Goal: Transaction & Acquisition: Download file/media

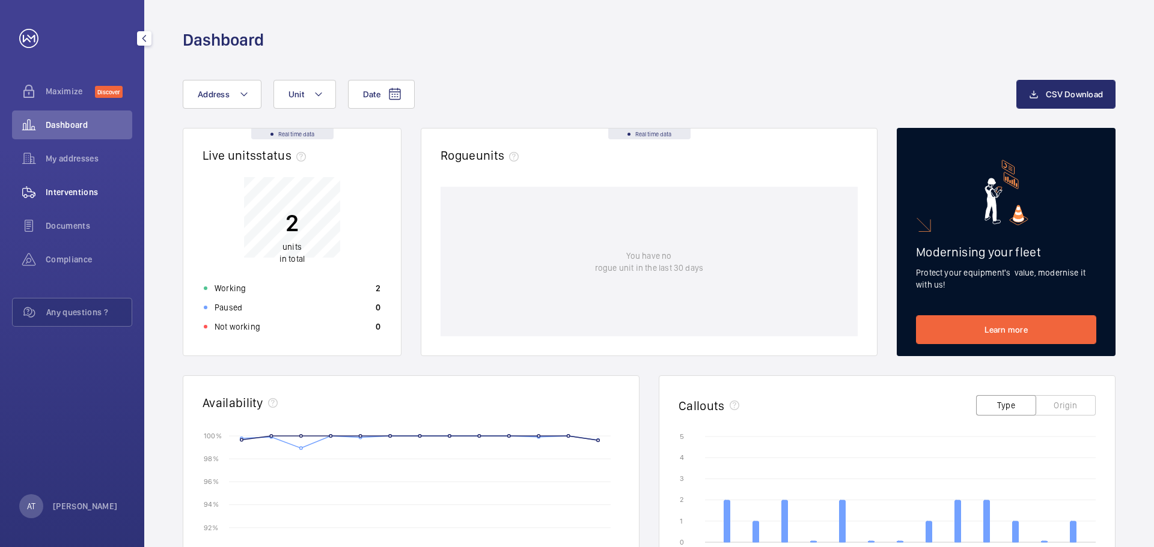
click at [95, 190] on span "Interventions" at bounding box center [89, 192] width 87 height 12
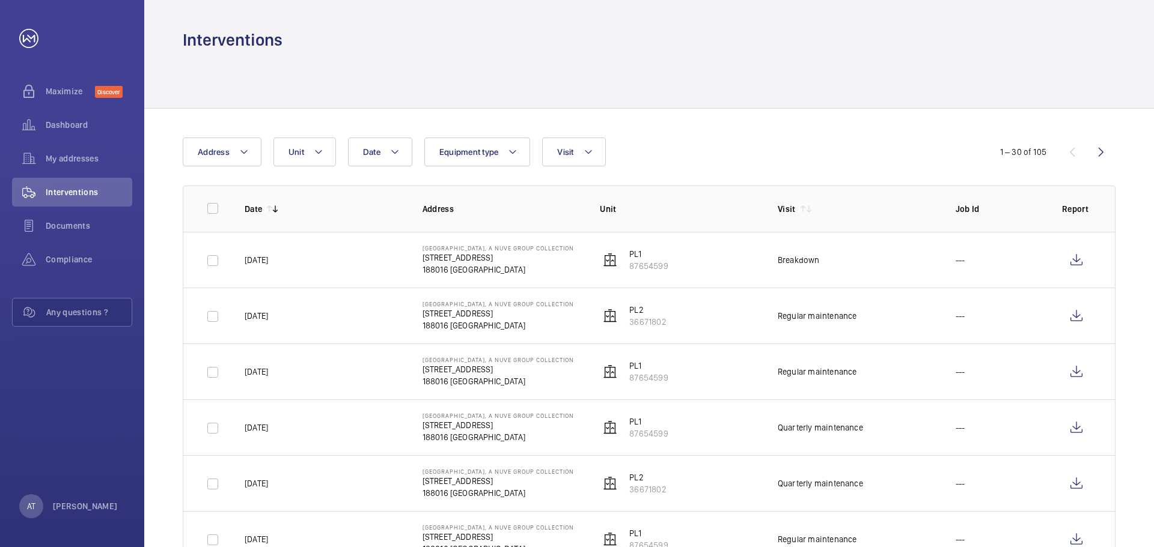
click at [800, 254] on div "Breakdown" at bounding box center [798, 260] width 42 height 12
click at [439, 255] on p "[STREET_ADDRESS]" at bounding box center [497, 258] width 151 height 12
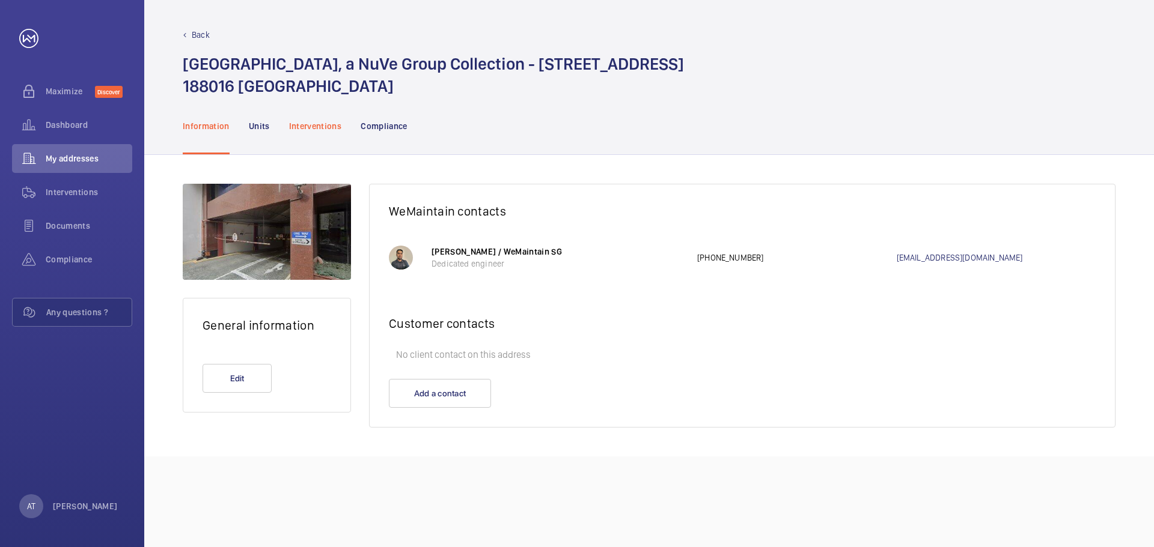
click at [310, 126] on p "Interventions" at bounding box center [315, 126] width 53 height 12
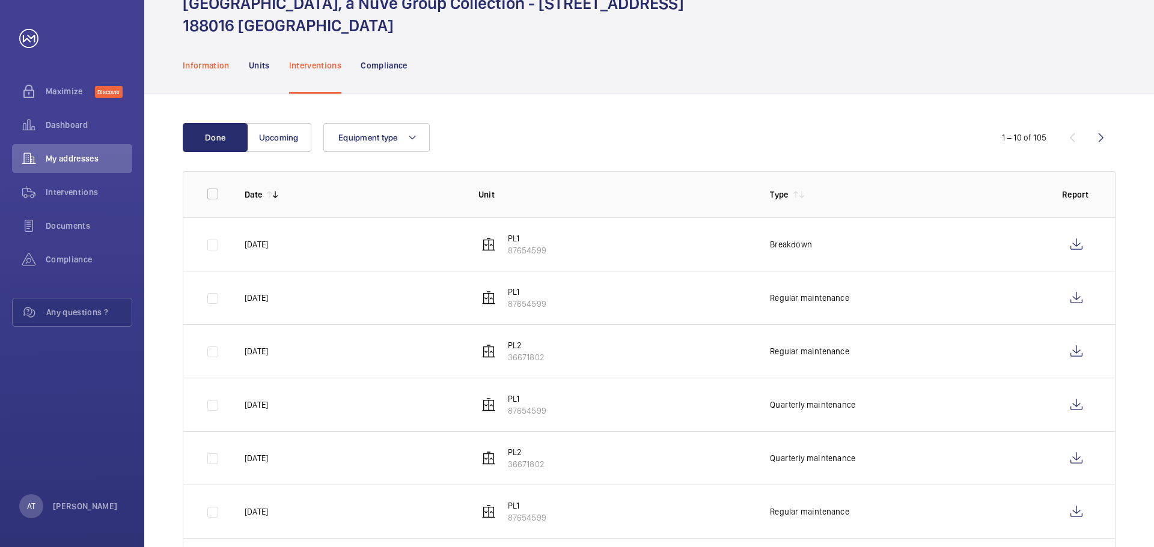
scroll to position [60, 0]
click at [208, 65] on p "Information" at bounding box center [206, 66] width 47 height 12
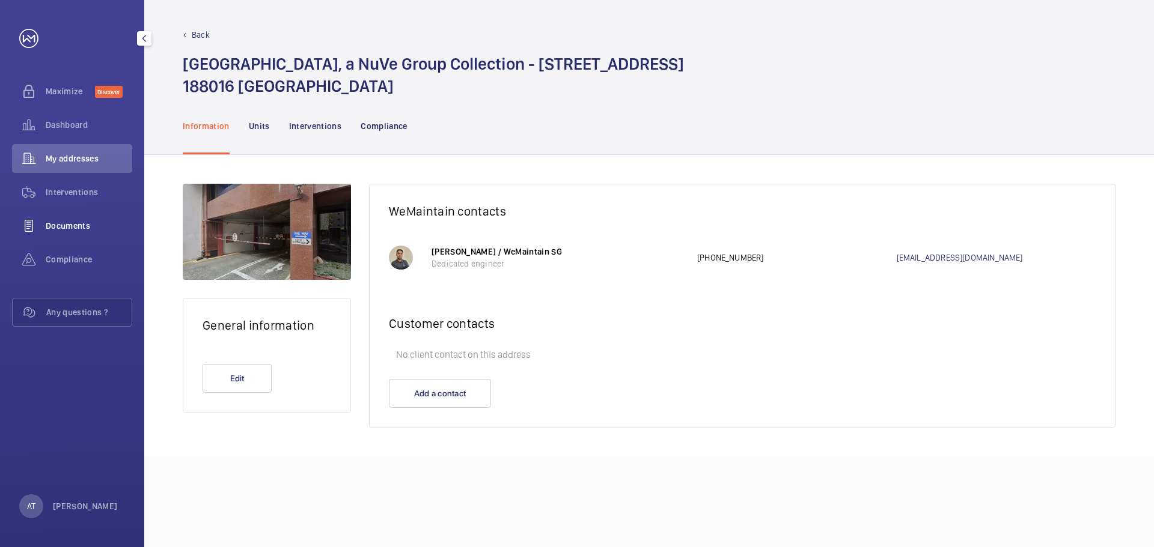
click at [94, 228] on span "Documents" at bounding box center [89, 226] width 87 height 12
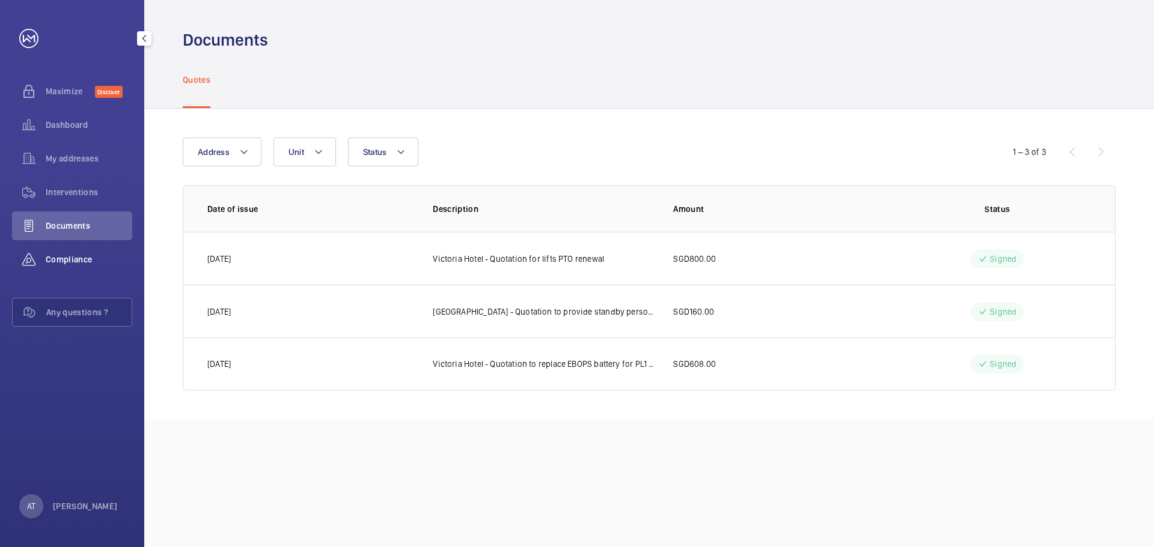
click at [75, 260] on span "Compliance" at bounding box center [89, 260] width 87 height 12
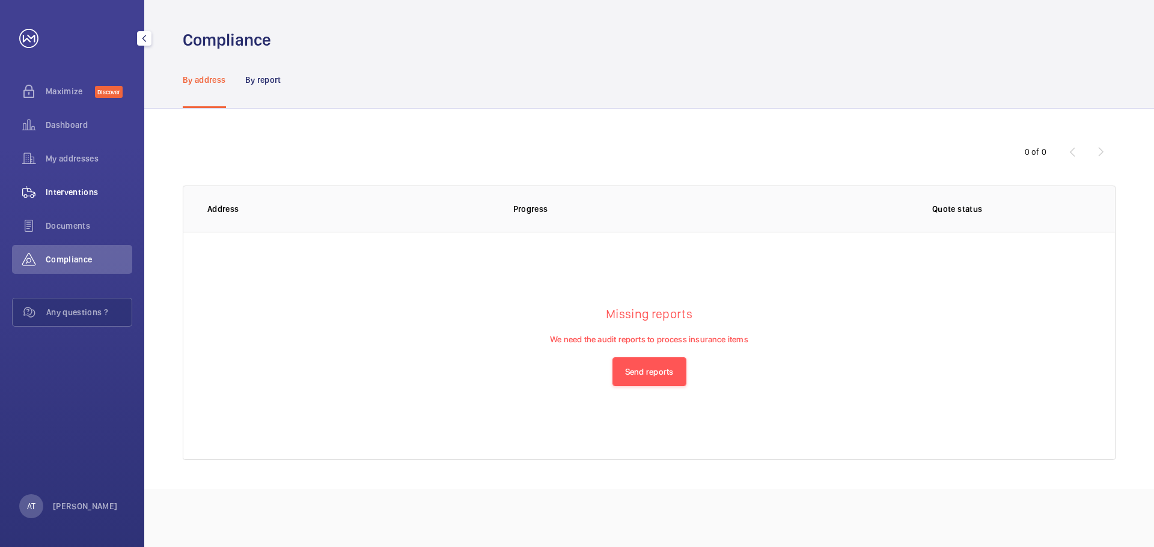
click at [89, 181] on div "Interventions" at bounding box center [72, 192] width 120 height 29
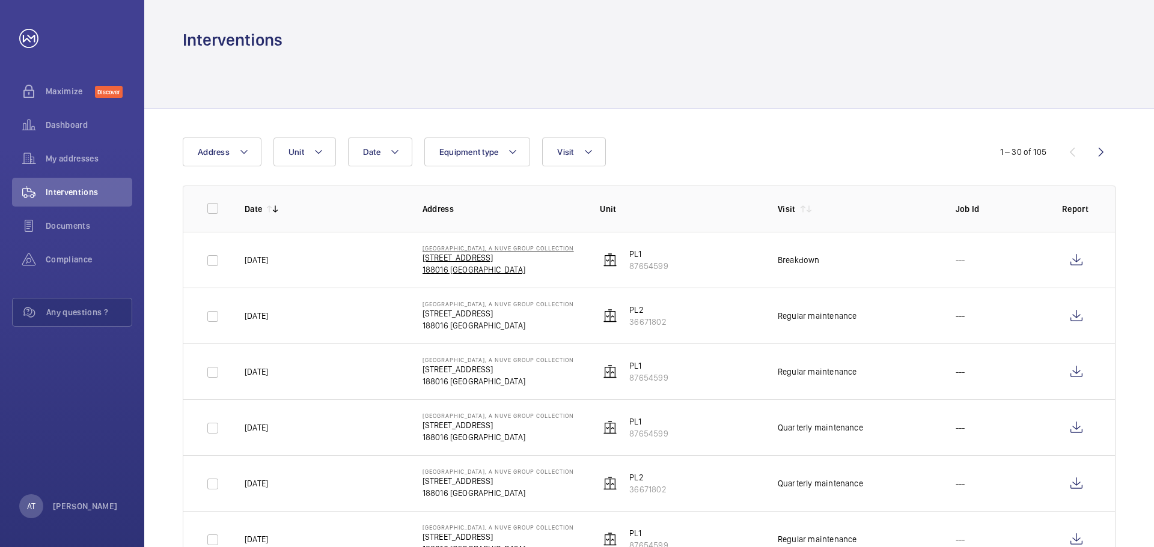
click at [460, 265] on p "188016 [GEOGRAPHIC_DATA]" at bounding box center [497, 270] width 151 height 12
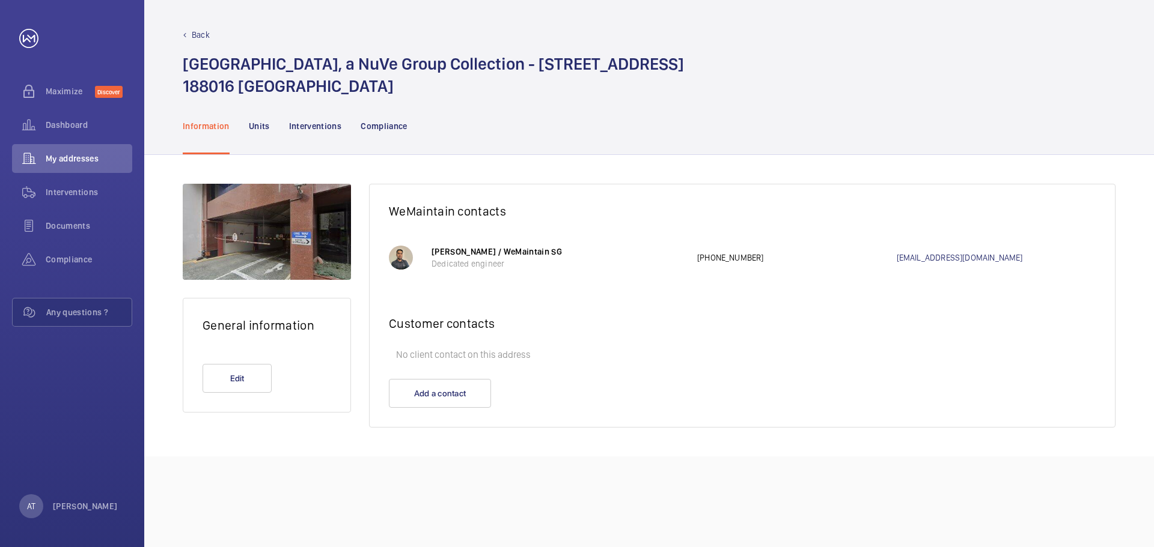
click at [183, 38] on div "Back [GEOGRAPHIC_DATA], a NuVe Group Collection - [STREET_ADDRESS]" at bounding box center [648, 48] width 1009 height 97
click at [199, 38] on p "Back" at bounding box center [201, 35] width 18 height 12
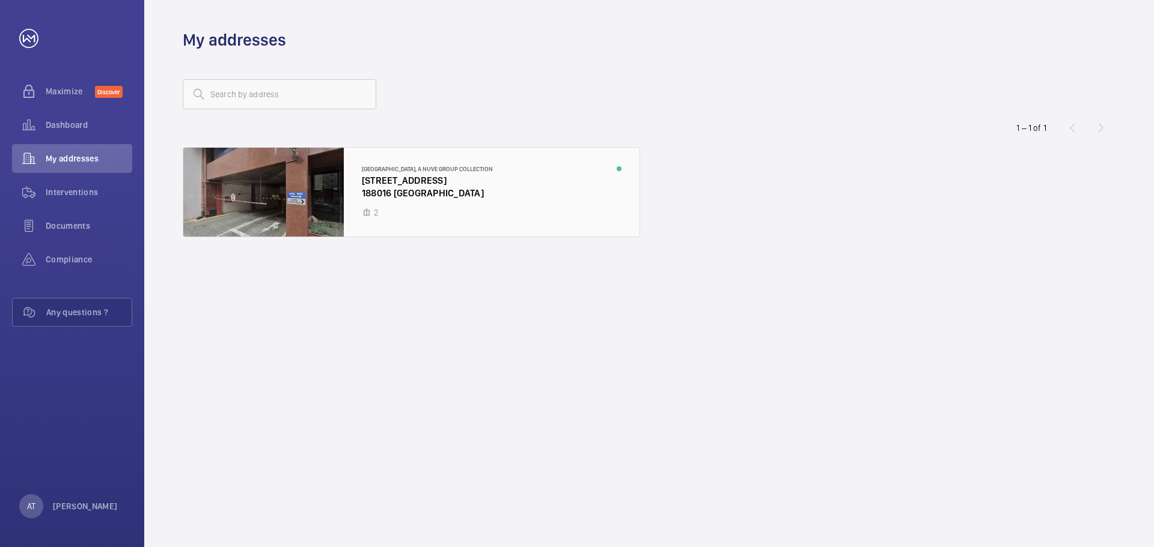
click at [395, 181] on div at bounding box center [411, 192] width 456 height 89
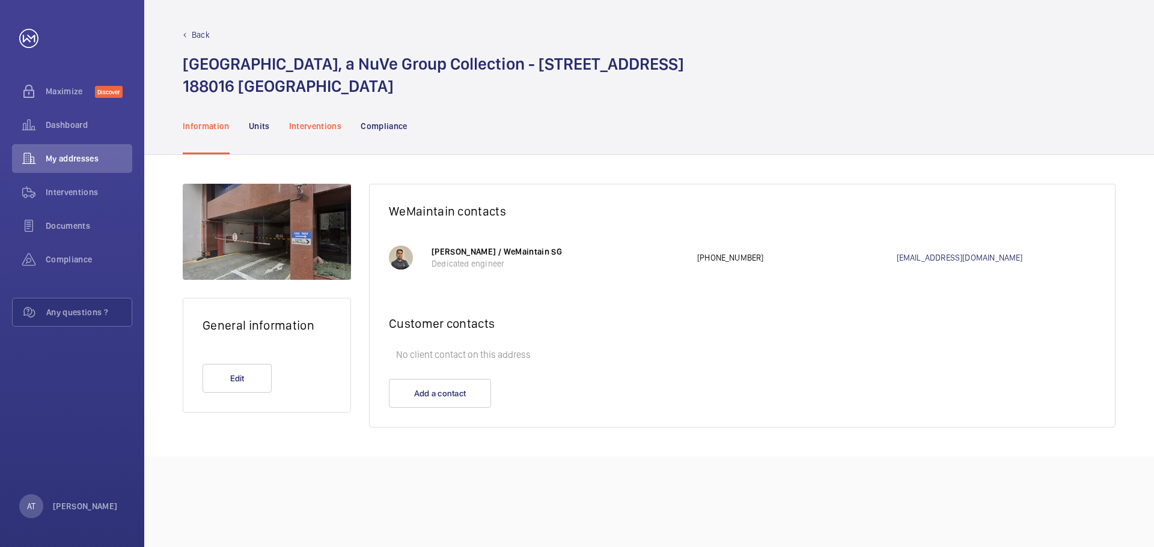
click at [302, 123] on p "Interventions" at bounding box center [315, 126] width 53 height 12
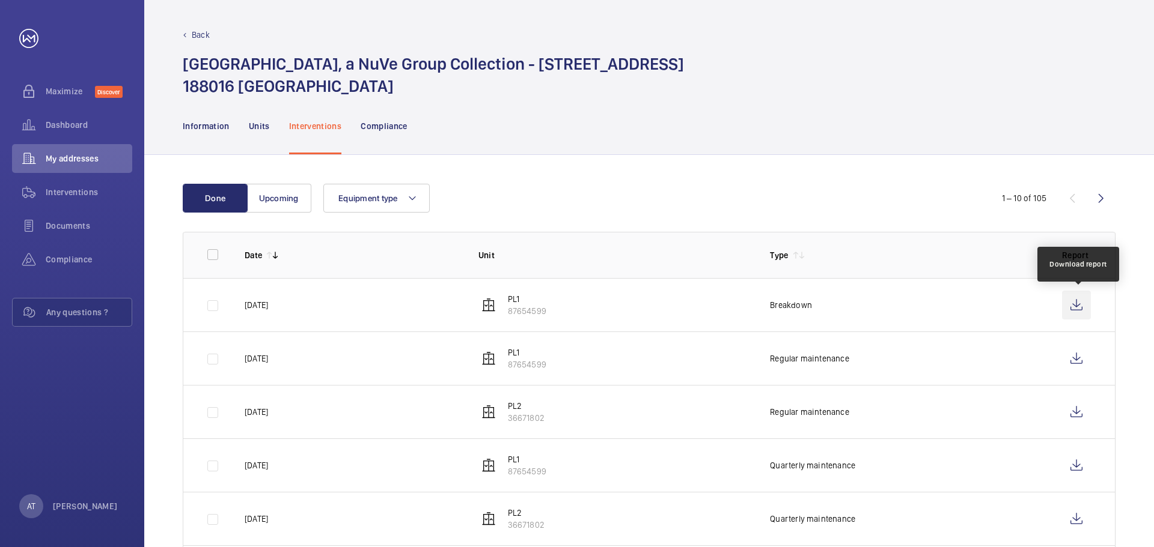
click at [1066, 301] on wm-front-icon-button at bounding box center [1076, 305] width 29 height 29
click at [439, 106] on div "Information Units Interventions Compliance" at bounding box center [649, 125] width 932 height 57
click at [407, 61] on h1 "[GEOGRAPHIC_DATA], a NuVe Group Collection - [STREET_ADDRESS]" at bounding box center [433, 75] width 501 height 44
